Goal: Transaction & Acquisition: Download file/media

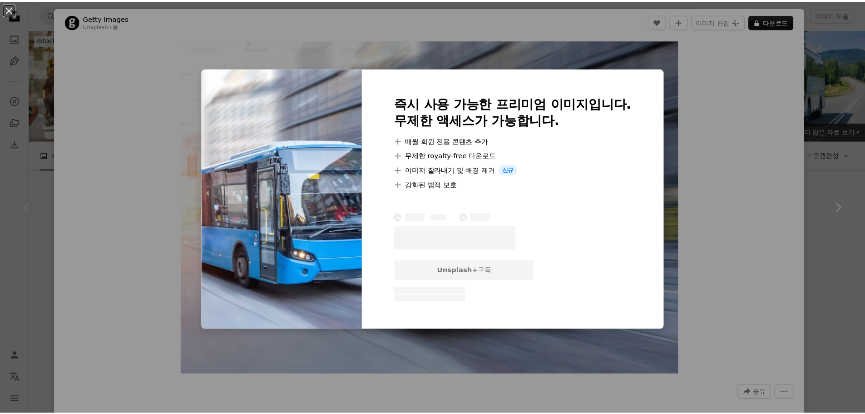
scroll to position [227, 0]
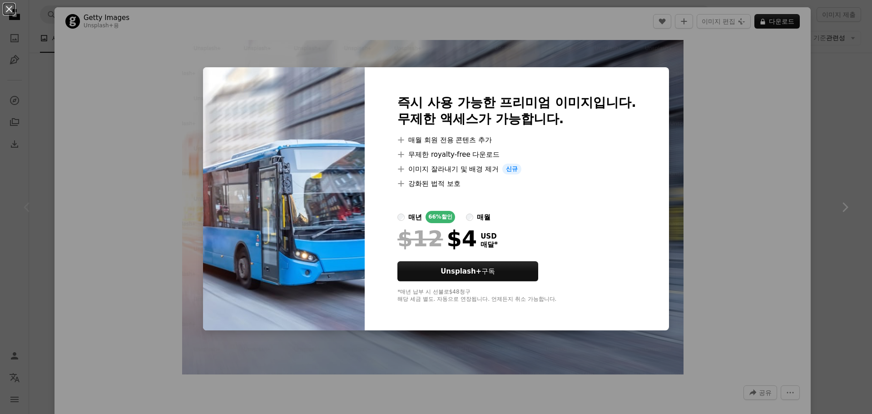
click at [736, 93] on div "An X shape 즉시 사용 가능한 프리미엄 이미지입니다. 무제한 액세스가 가능합니다. A plus sign 매월 회원 전용 콘텐츠 추가 A…" at bounding box center [436, 207] width 872 height 414
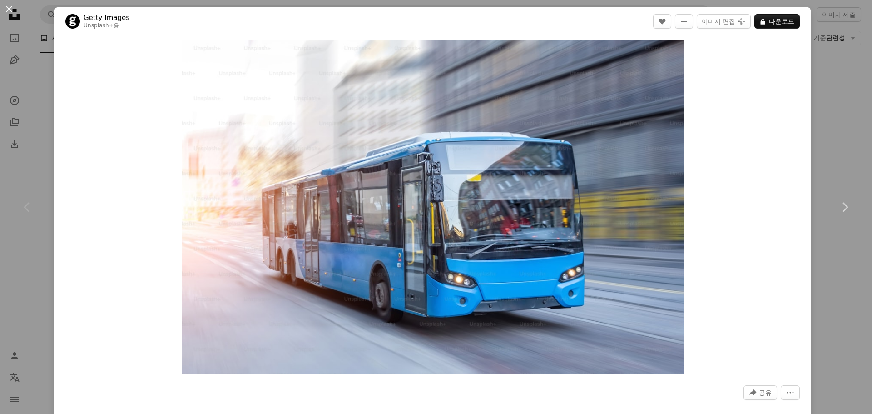
click at [10, 7] on button "An X shape" at bounding box center [9, 9] width 11 height 11
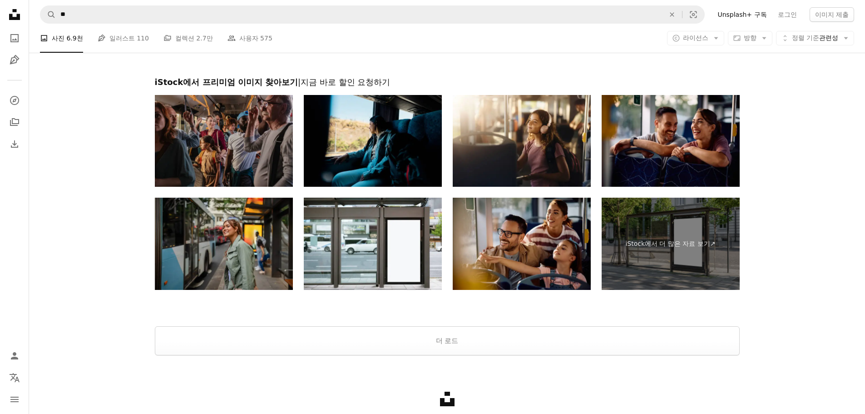
scroll to position [1498, 0]
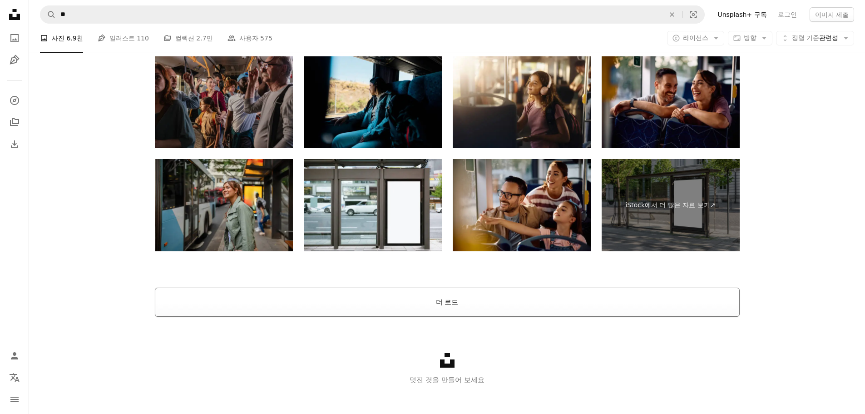
click at [460, 294] on button "더 로드" at bounding box center [447, 301] width 585 height 29
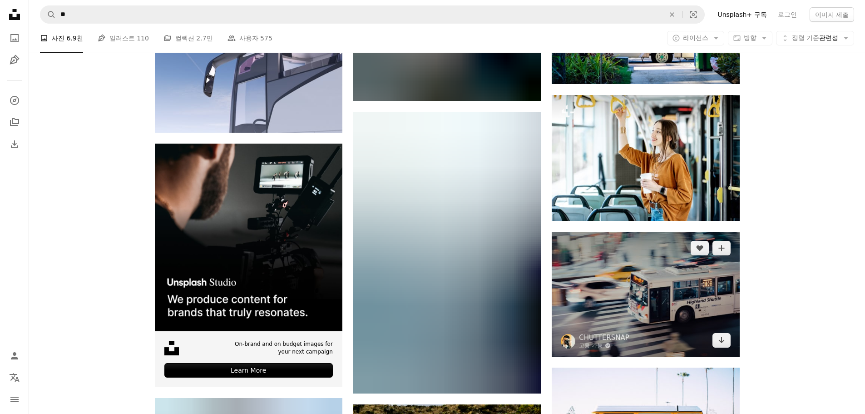
scroll to position [1655, 0]
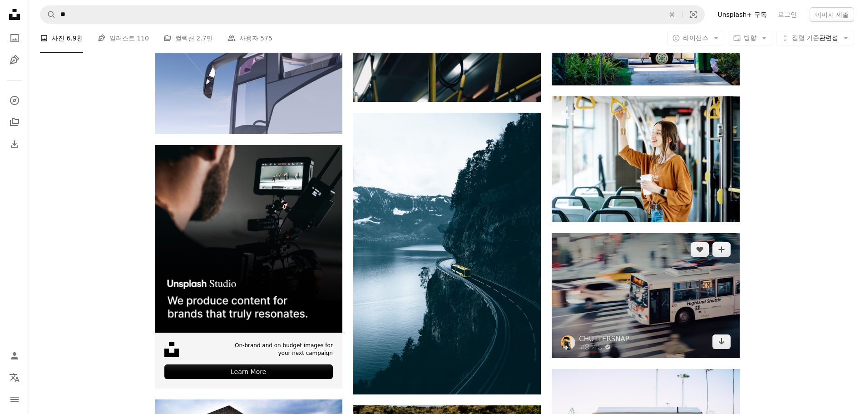
click at [656, 296] on img at bounding box center [646, 295] width 188 height 125
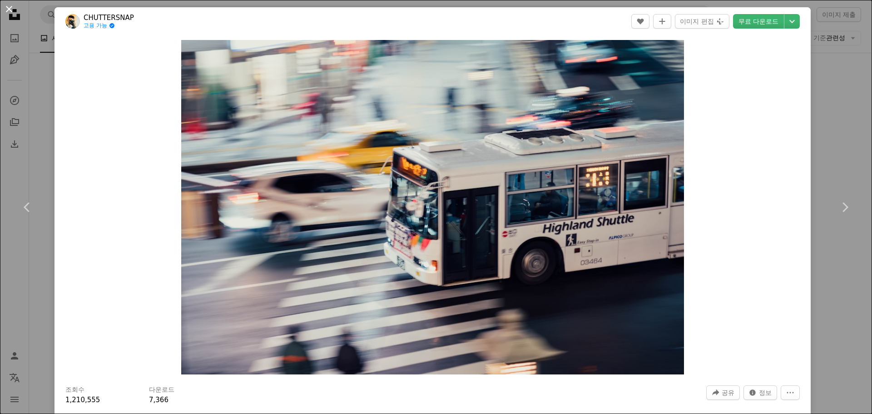
click at [12, 6] on button "An X shape" at bounding box center [9, 9] width 11 height 11
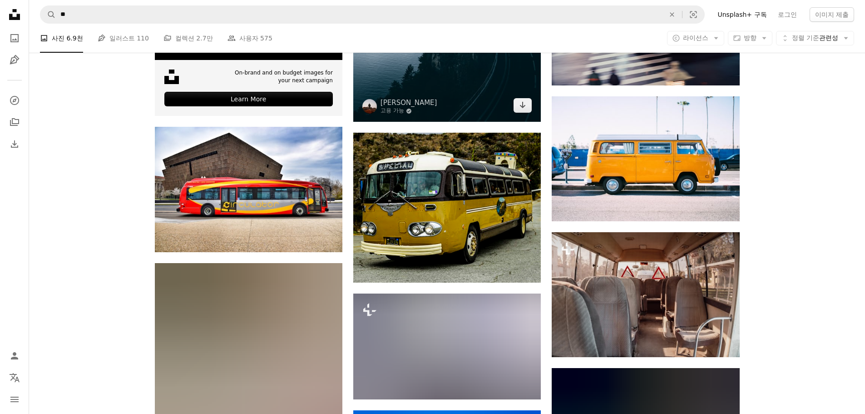
scroll to position [2109, 0]
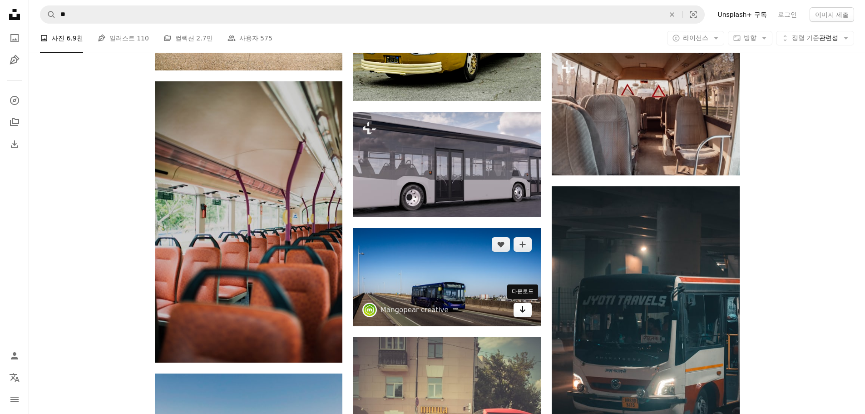
click at [518, 309] on link "Arrow pointing down" at bounding box center [523, 309] width 18 height 15
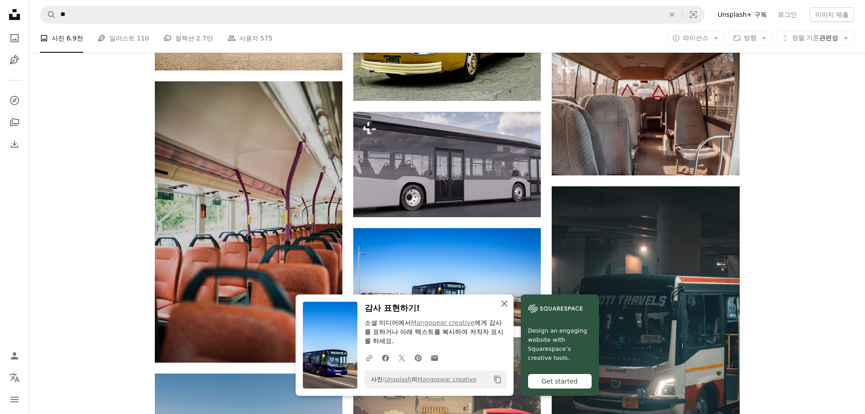
drag, startPoint x: 506, startPoint y: 304, endPoint x: 503, endPoint y: 296, distance: 8.5
click at [506, 304] on icon "An X shape" at bounding box center [504, 303] width 11 height 11
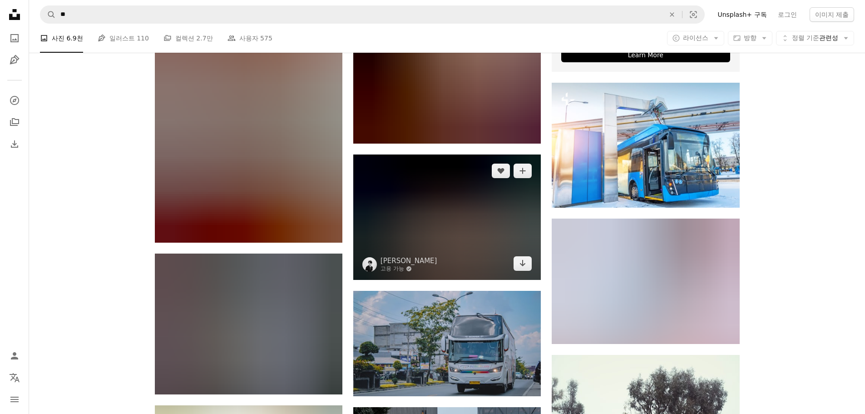
scroll to position [3744, 0]
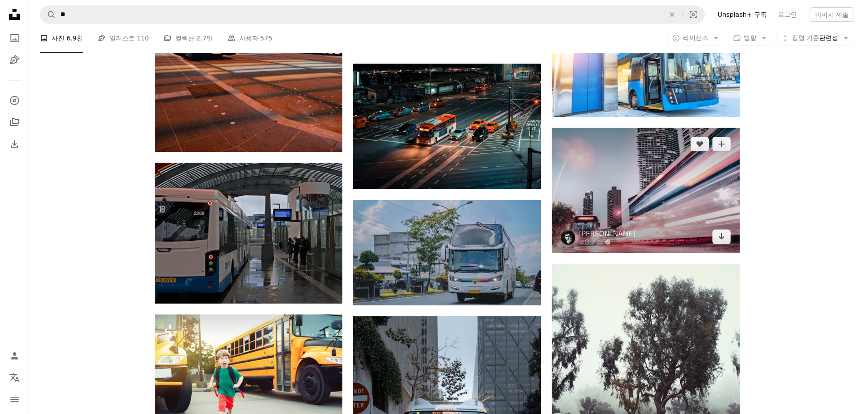
click at [631, 194] on img at bounding box center [646, 190] width 188 height 125
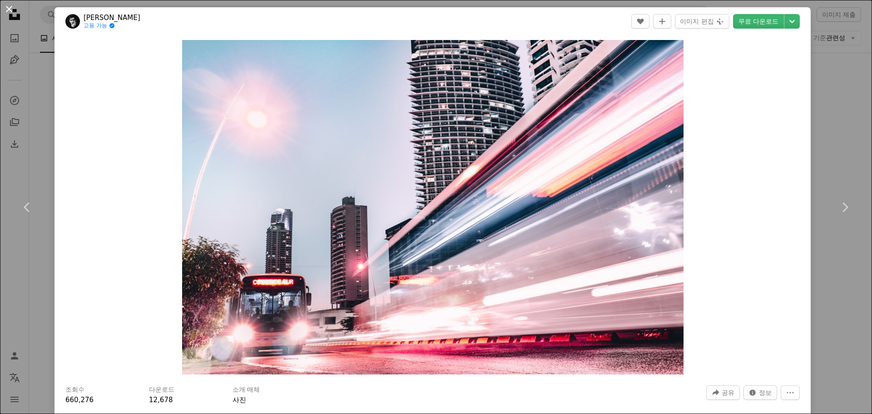
click at [7, 6] on button "An X shape" at bounding box center [9, 9] width 11 height 11
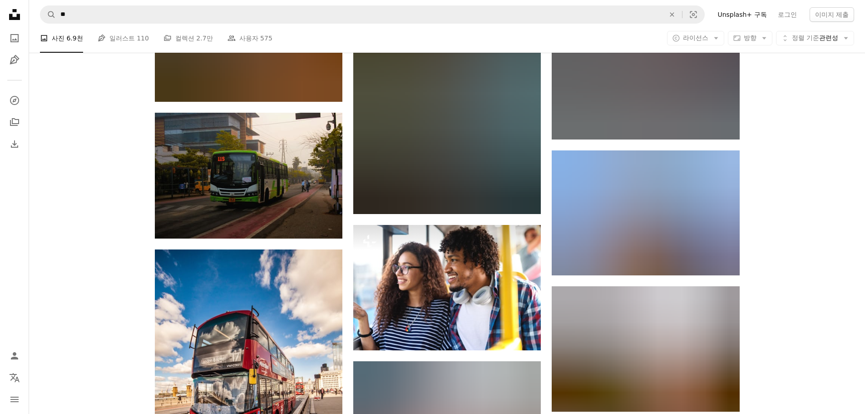
scroll to position [9737, 0]
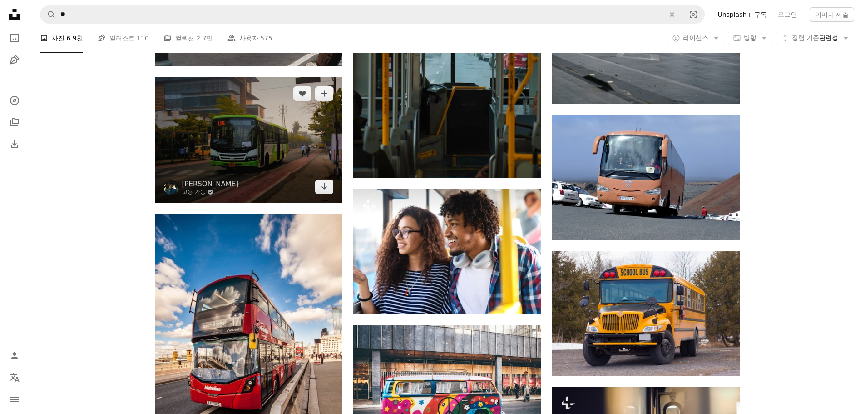
click at [306, 153] on img at bounding box center [249, 140] width 188 height 126
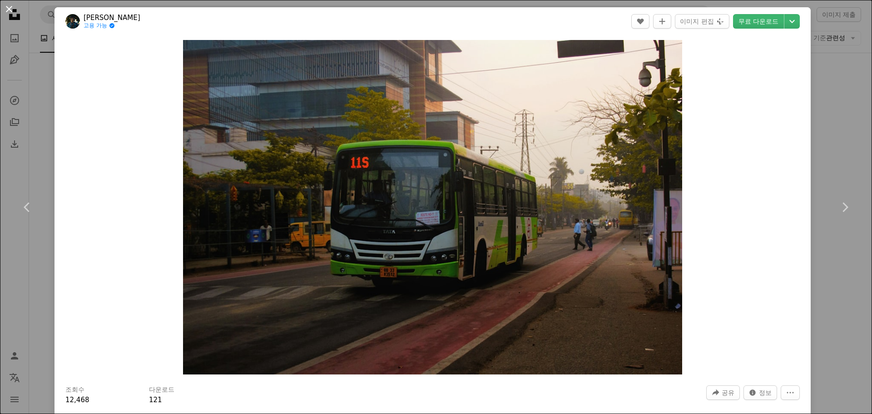
click at [10, 15] on button "An X shape" at bounding box center [9, 9] width 11 height 11
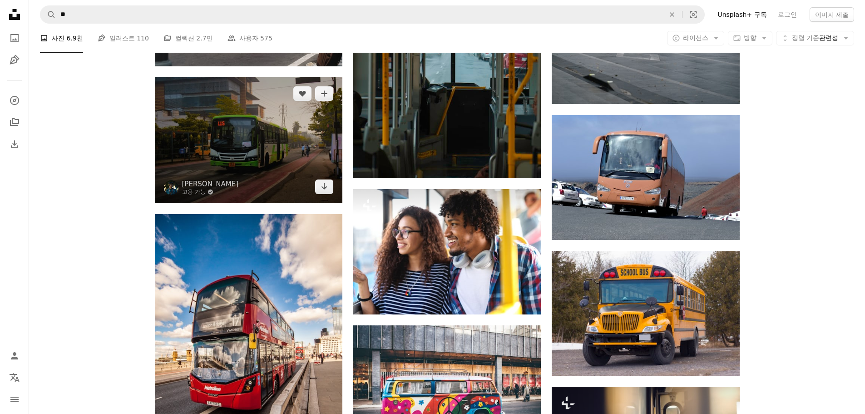
click at [263, 125] on img at bounding box center [249, 140] width 188 height 126
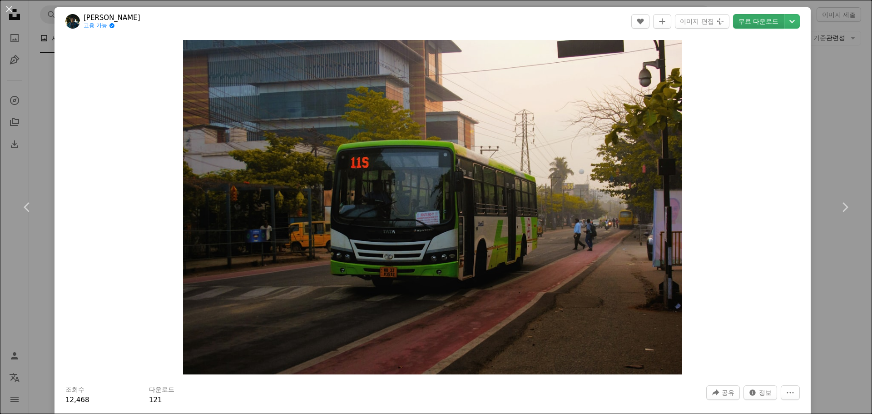
click at [734, 26] on link "무료 다운로드" at bounding box center [758, 21] width 51 height 15
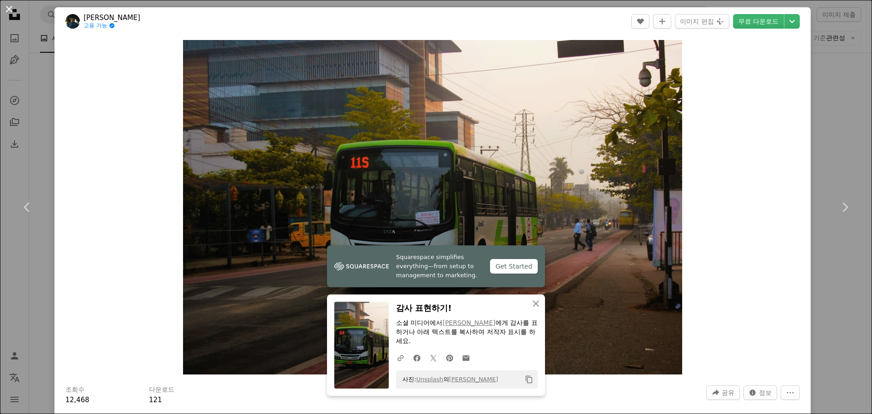
click at [10, 6] on button "An X shape" at bounding box center [9, 9] width 11 height 11
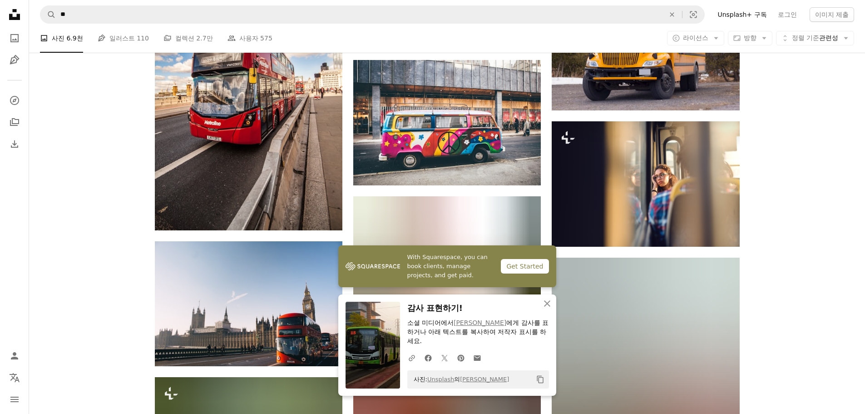
scroll to position [10101, 0]
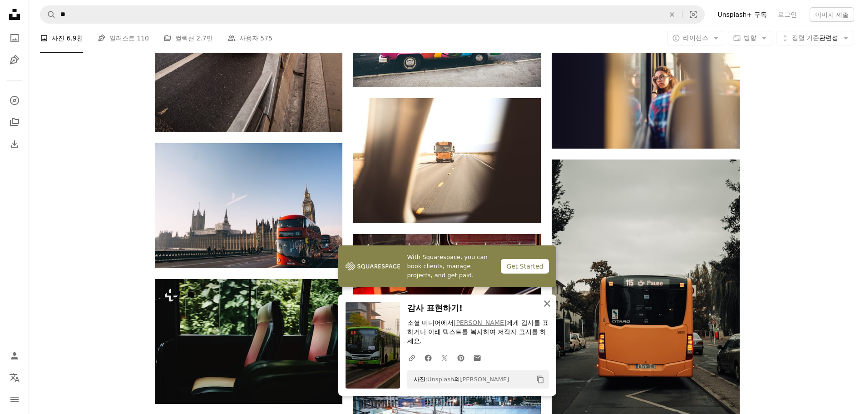
click at [549, 303] on icon "An X shape" at bounding box center [547, 303] width 11 height 11
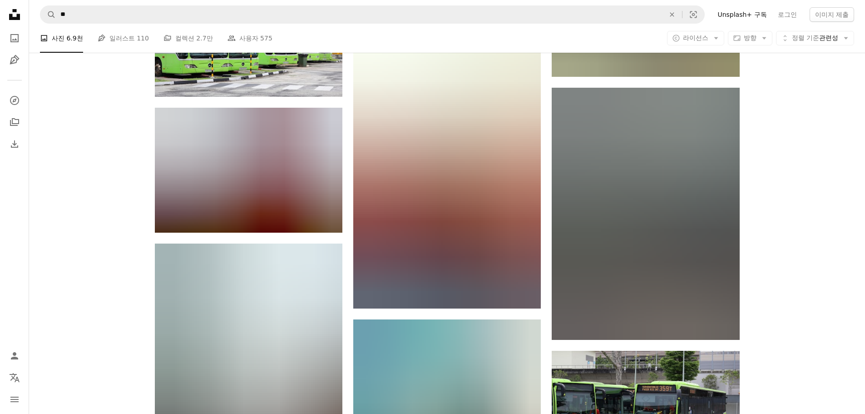
scroll to position [18455, 0]
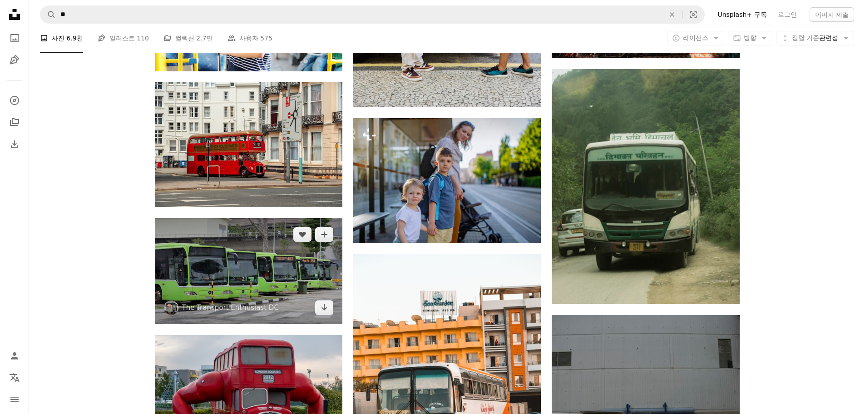
click at [282, 301] on img at bounding box center [249, 270] width 188 height 105
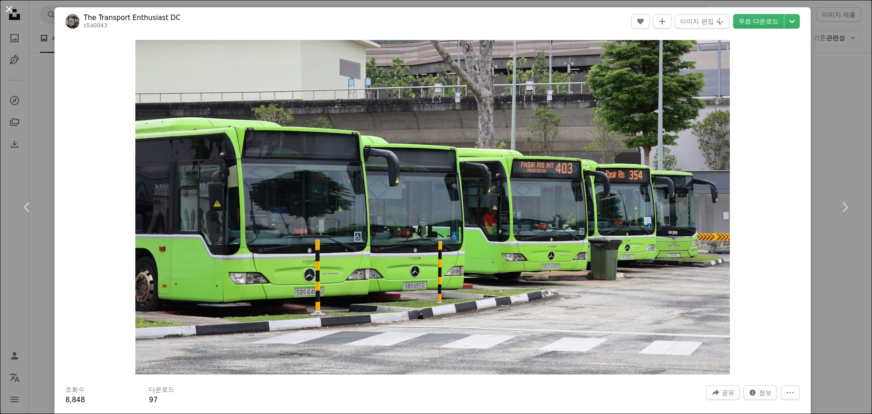
click at [7, 8] on button "An X shape" at bounding box center [9, 9] width 11 height 11
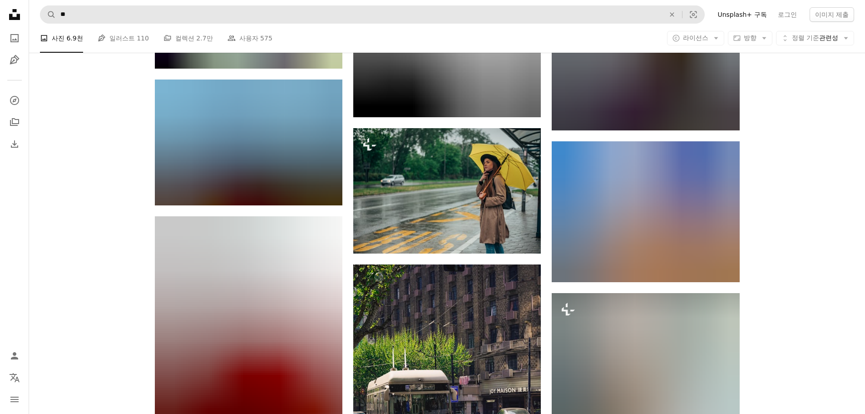
scroll to position [41111, 0]
